Goal: Book appointment/travel/reservation

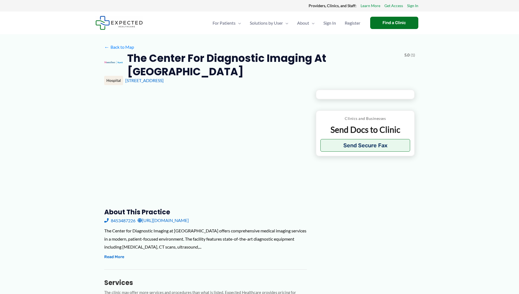
type input "**********"
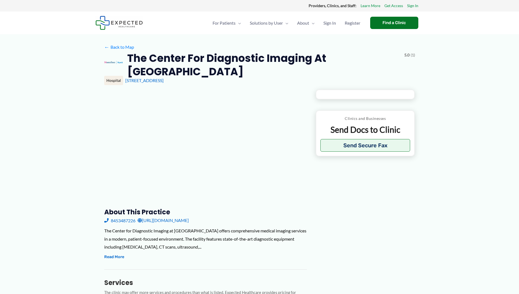
type input "**********"
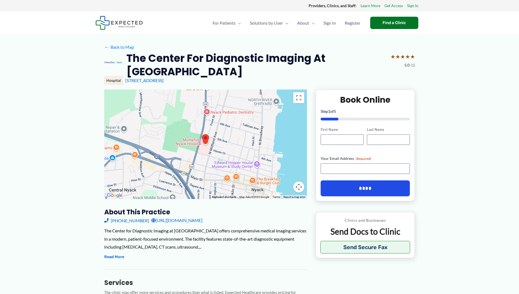
click at [202, 224] on link "[URL][DOMAIN_NAME]" at bounding box center [176, 220] width 51 height 8
